Goal: Transaction & Acquisition: Book appointment/travel/reservation

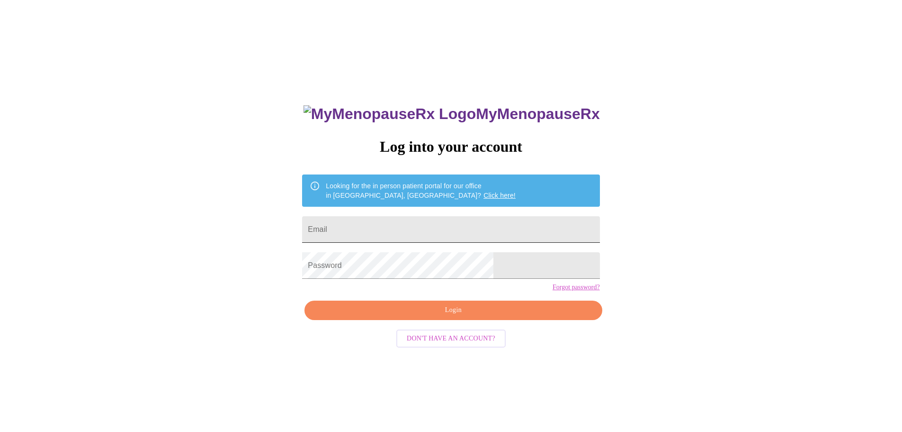
click at [368, 226] on input "Email" at bounding box center [451, 229] width 298 height 27
type input "[EMAIL_ADDRESS][DOMAIN_NAME]"
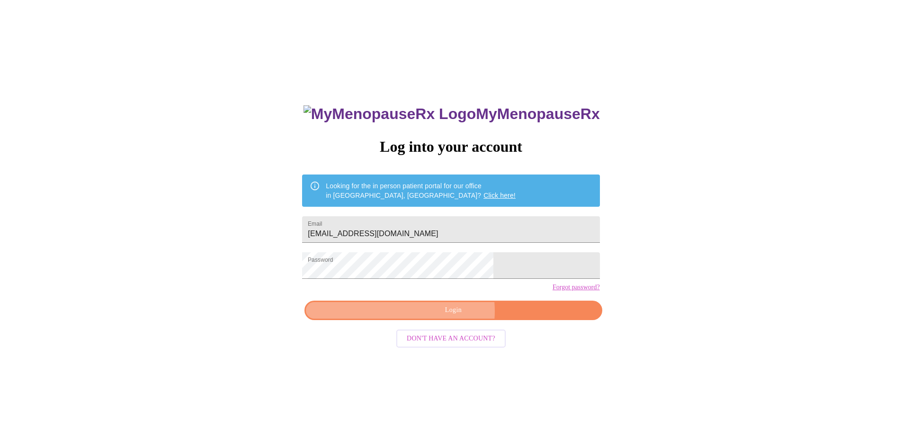
click at [446, 316] on span "Login" at bounding box center [454, 310] width 276 height 12
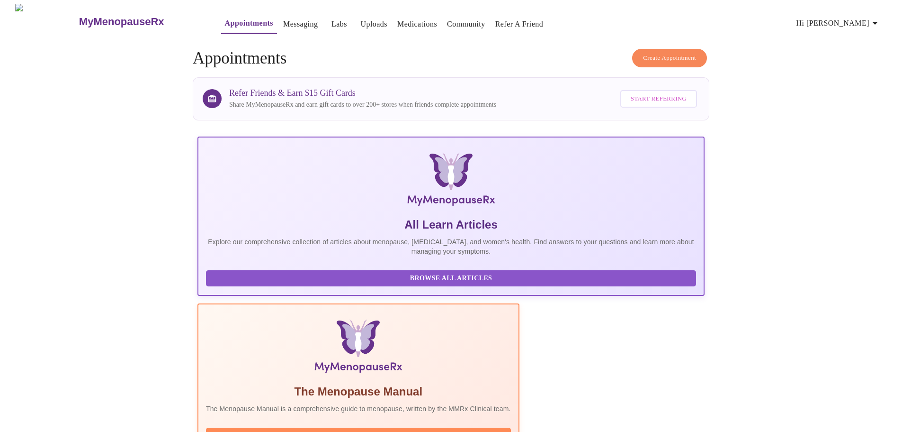
click at [663, 53] on span "Create Appointment" at bounding box center [669, 58] width 53 height 11
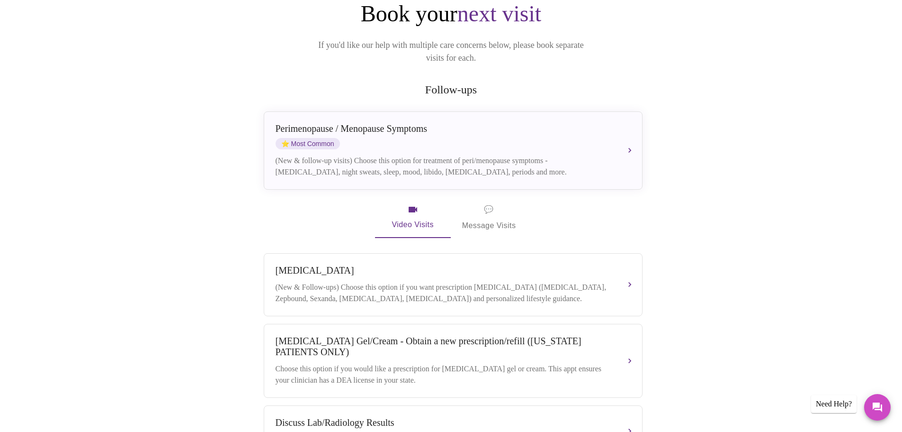
scroll to position [95, 0]
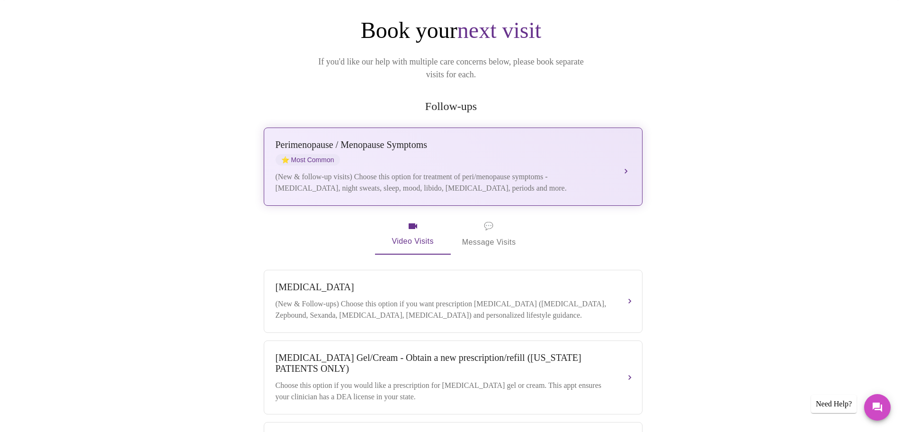
click at [512, 171] on div "(New & follow-up visits) Choose this option for treatment of peri/menopause sym…" at bounding box center [444, 182] width 336 height 23
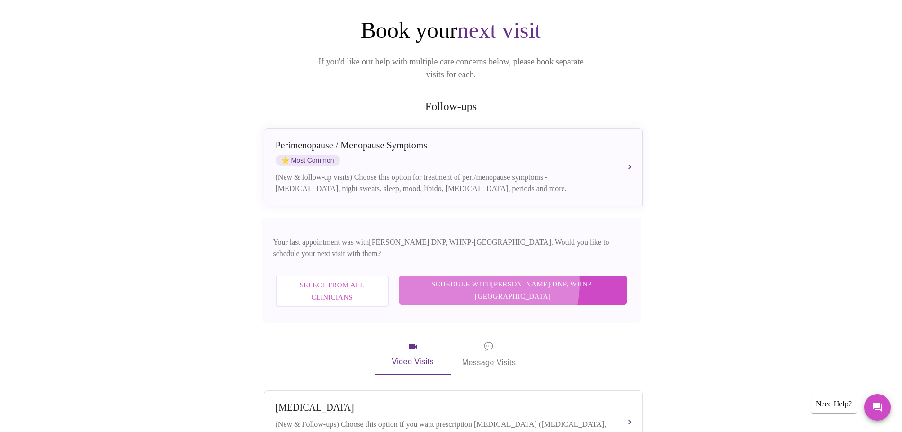
click at [519, 278] on span "Schedule with [PERSON_NAME] DNP, WHNP-BC" at bounding box center [513, 290] width 209 height 25
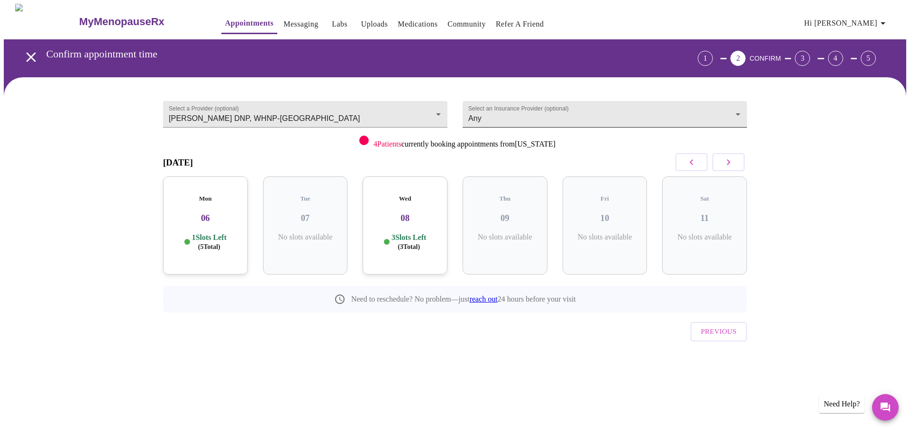
click at [518, 116] on body "MyMenopauseRx Appointments Messaging Labs Uploads Medications Community Refer a…" at bounding box center [455, 196] width 902 height 385
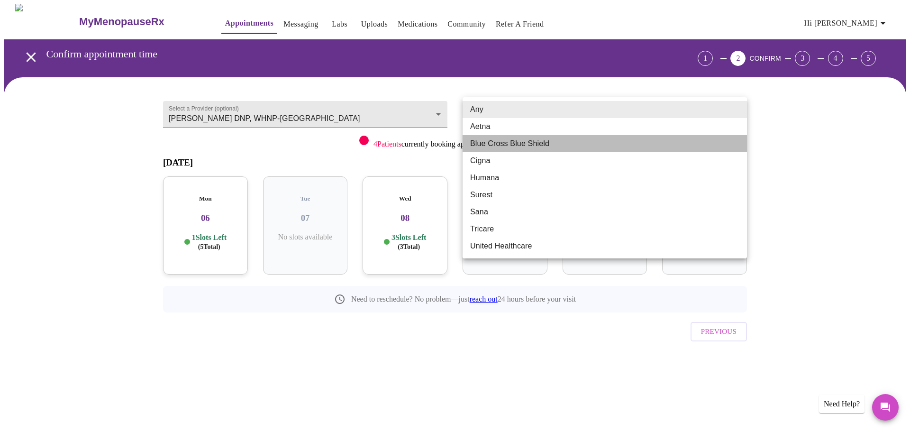
click at [520, 143] on li "Blue Cross Blue Shield" at bounding box center [604, 143] width 284 height 17
type input "Blue Cross Blue Shield"
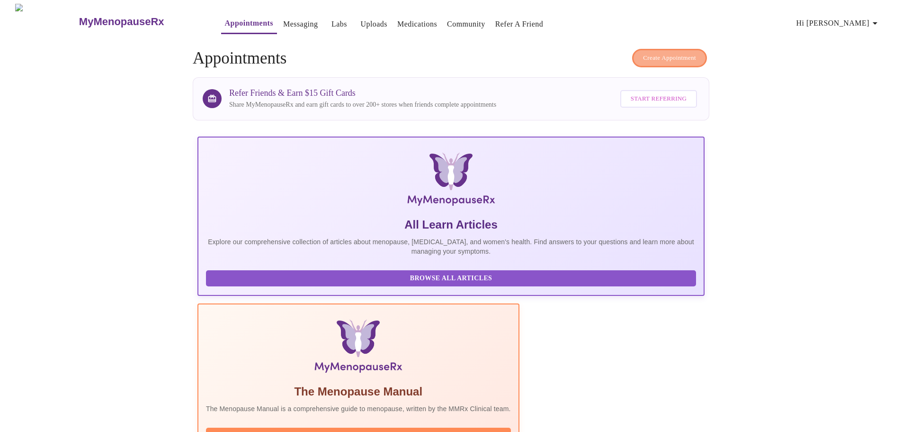
click at [656, 56] on span "Create Appointment" at bounding box center [669, 58] width 53 height 11
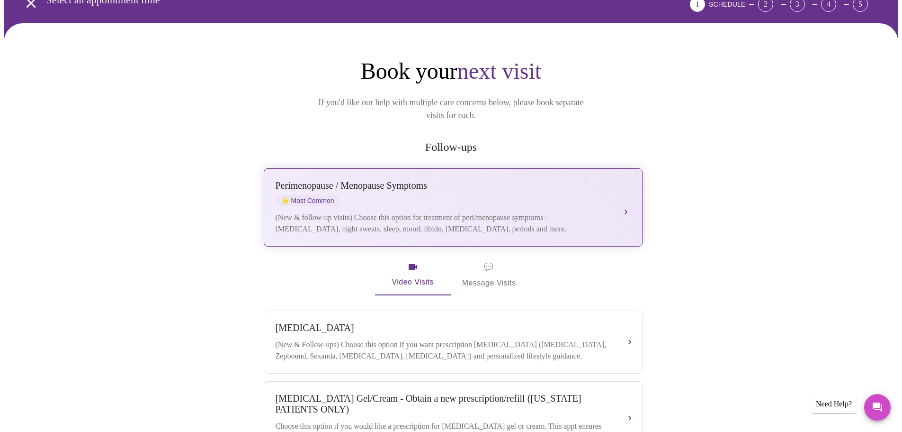
scroll to position [54, 0]
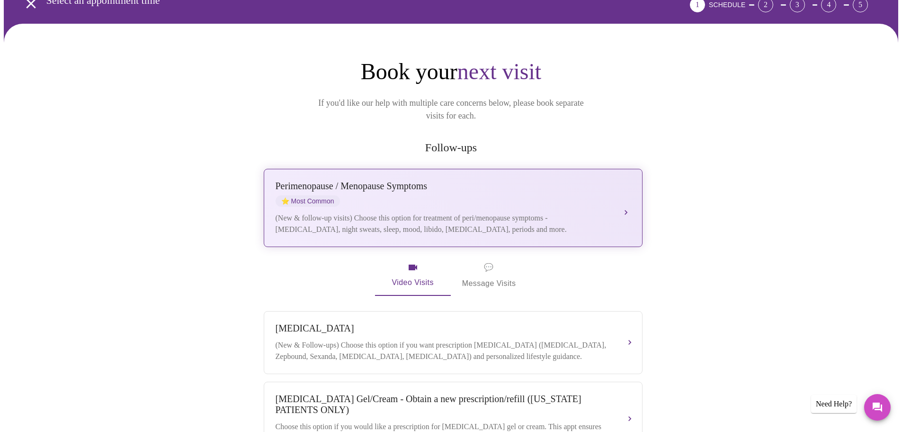
click at [625, 196] on button "[MEDICAL_DATA] / Menopause Symptoms ⭐ Most Common (New & follow-up visits) Choo…" at bounding box center [453, 208] width 379 height 78
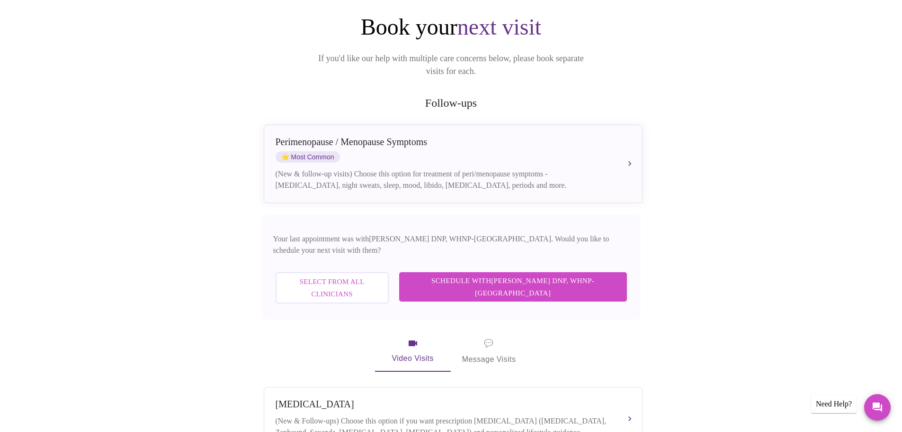
scroll to position [148, 0]
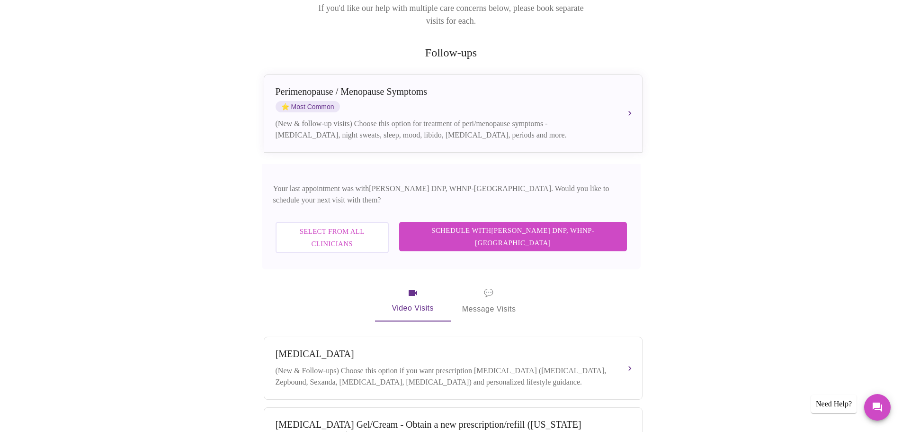
click at [527, 224] on span "Schedule with [PERSON_NAME] DNP, WHNP-BC" at bounding box center [513, 236] width 209 height 25
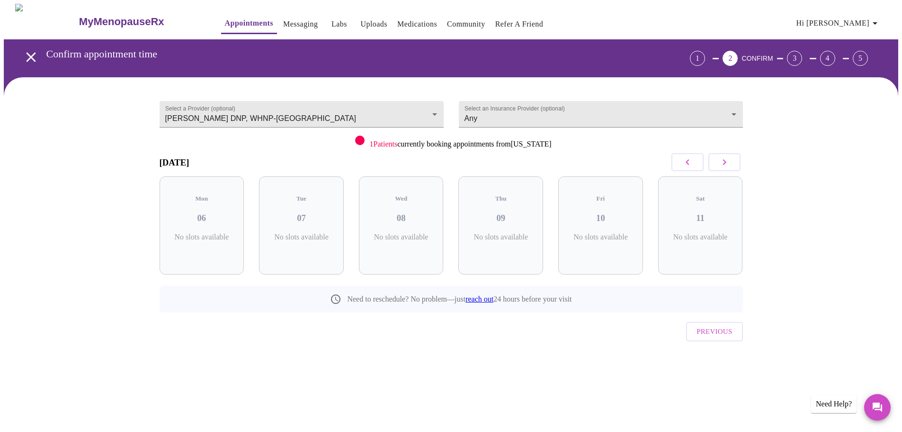
scroll to position [0, 0]
click at [730, 165] on icon "button" at bounding box center [727, 161] width 11 height 11
click at [608, 213] on h3 "15" at bounding box center [605, 218] width 70 height 10
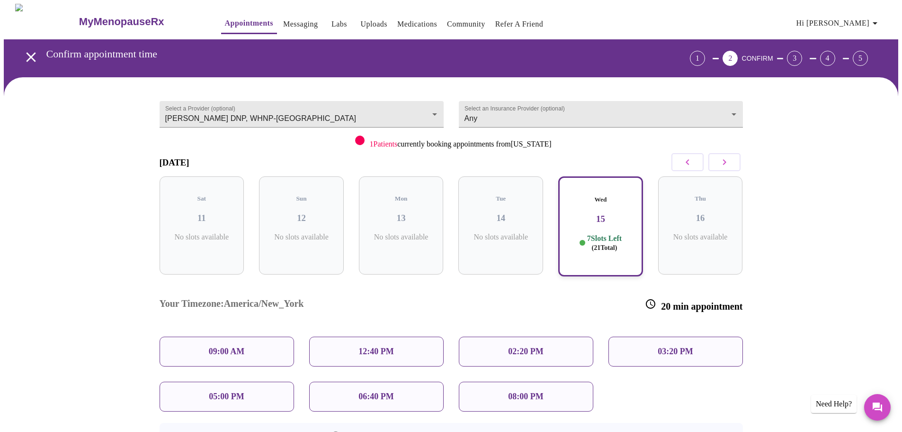
click at [387, 346] on p "12:40 PM" at bounding box center [376, 351] width 35 height 10
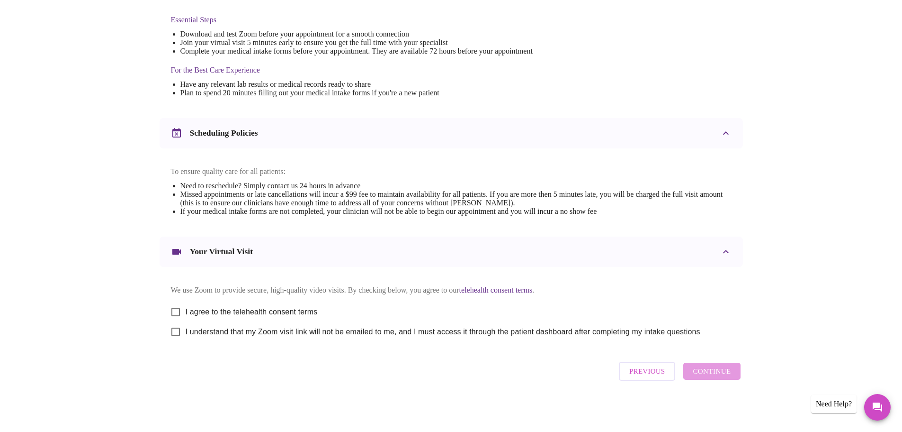
scroll to position [255, 0]
click at [174, 302] on input "I agree to the telehealth consent terms" at bounding box center [176, 312] width 20 height 20
checkbox input "true"
click at [176, 330] on input "I understand that my Zoom visit link will not be emailed to me, and I must acce…" at bounding box center [176, 332] width 20 height 20
checkbox input "true"
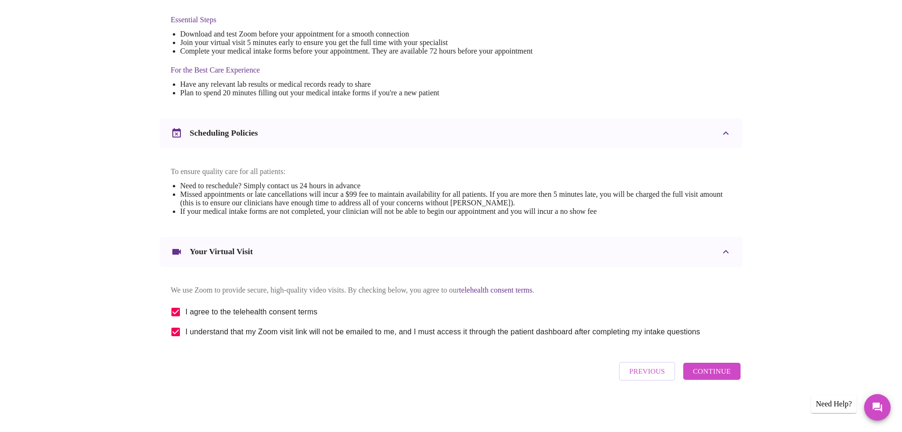
click at [716, 377] on span "Continue" at bounding box center [712, 371] width 38 height 12
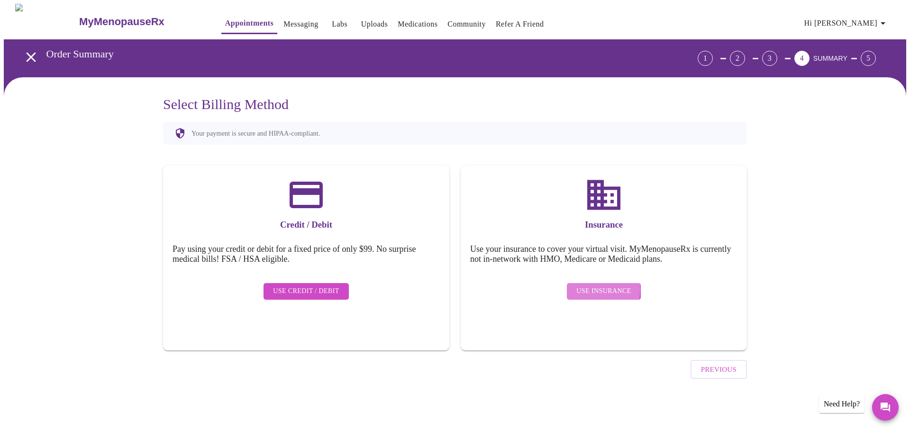
click at [589, 285] on span "Use Insurance" at bounding box center [603, 291] width 54 height 12
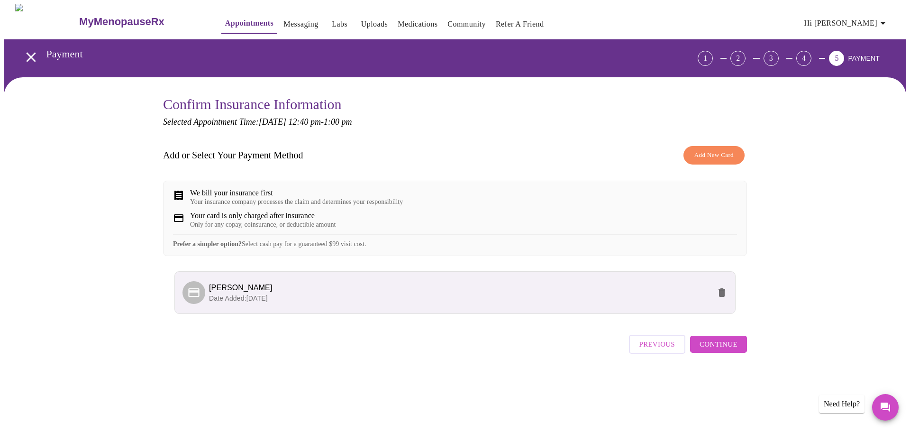
click at [304, 303] on p "Date Added: [DATE]" at bounding box center [459, 297] width 501 height 9
click at [243, 302] on span "Date Added: [DATE]" at bounding box center [238, 298] width 59 height 8
click at [728, 350] on span "Continue" at bounding box center [718, 344] width 38 height 12
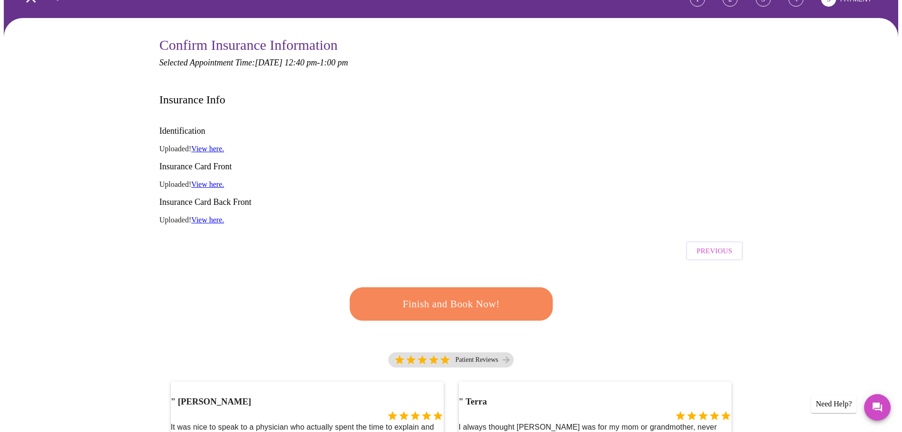
scroll to position [47, 0]
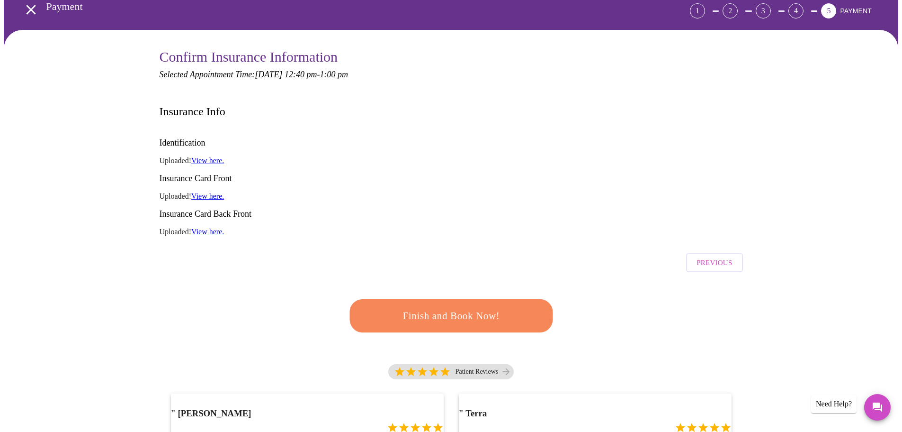
click at [448, 307] on span "Finish and Book Now!" at bounding box center [451, 316] width 175 height 18
